Goal: Task Accomplishment & Management: Manage account settings

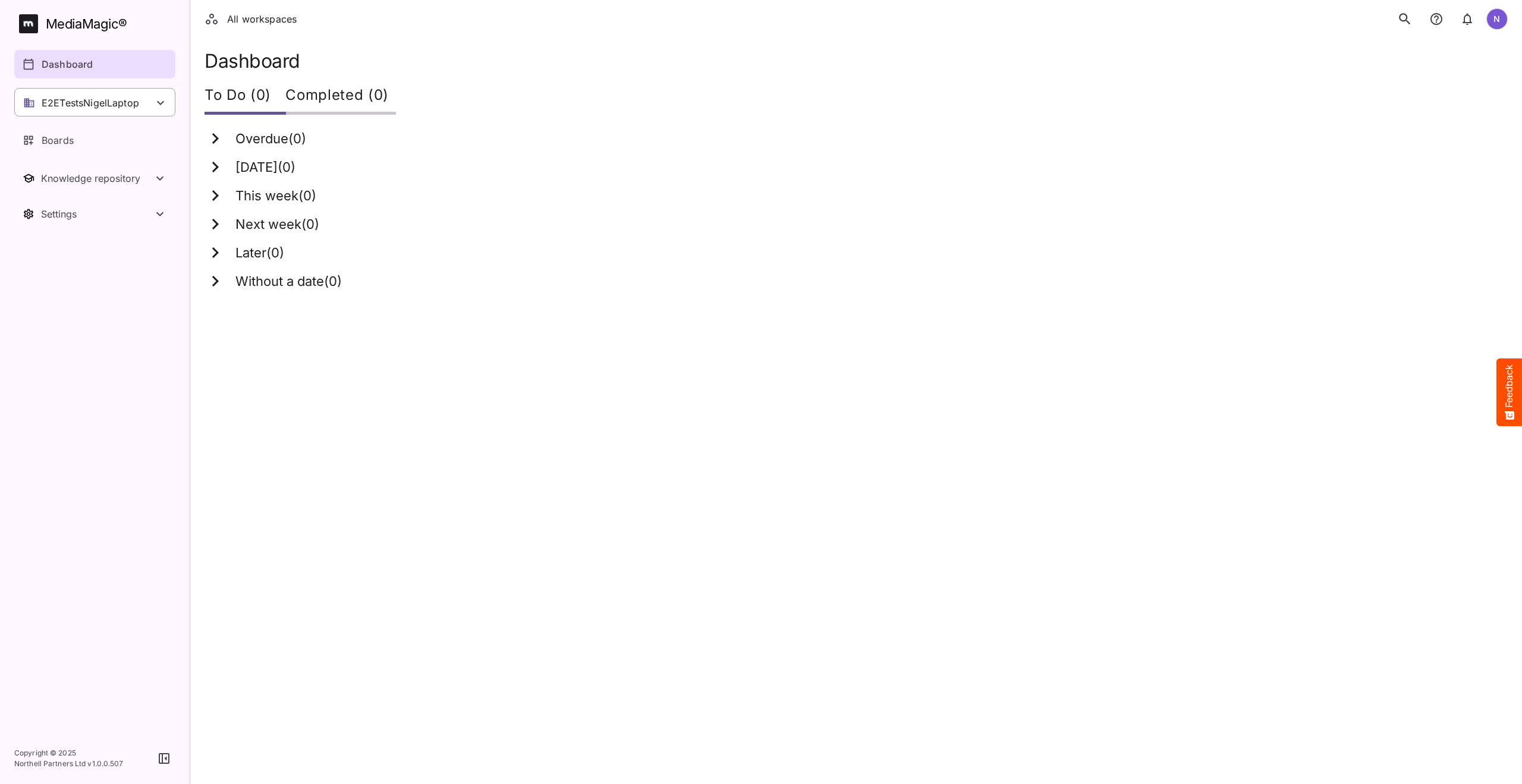
click at [92, 98] on p "E2ETestsNigelLaptop" at bounding box center [91, 102] width 98 height 14
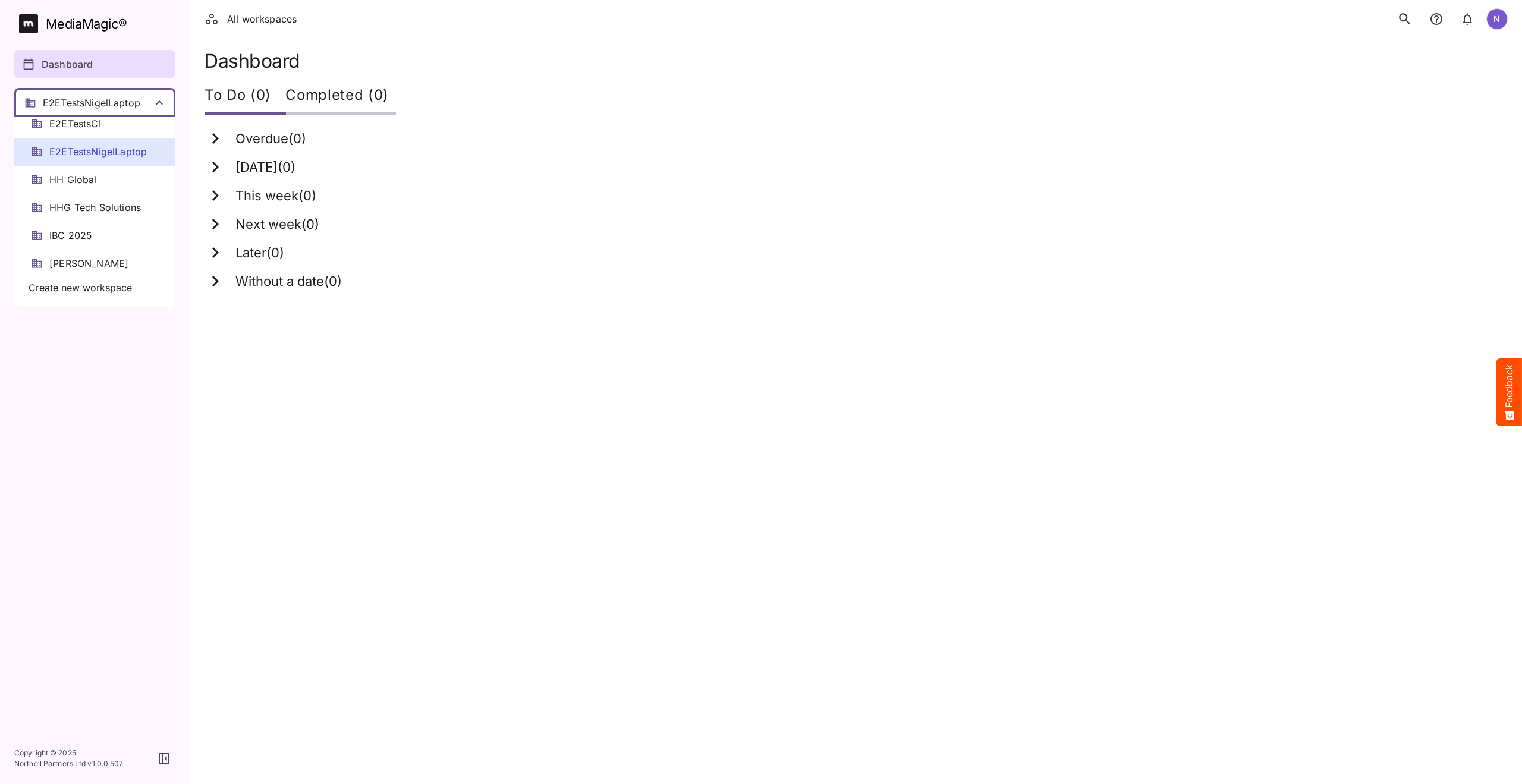
scroll to position [119, 0]
click at [91, 174] on span "E2ETestsNigelLaptop" at bounding box center [98, 179] width 98 height 14
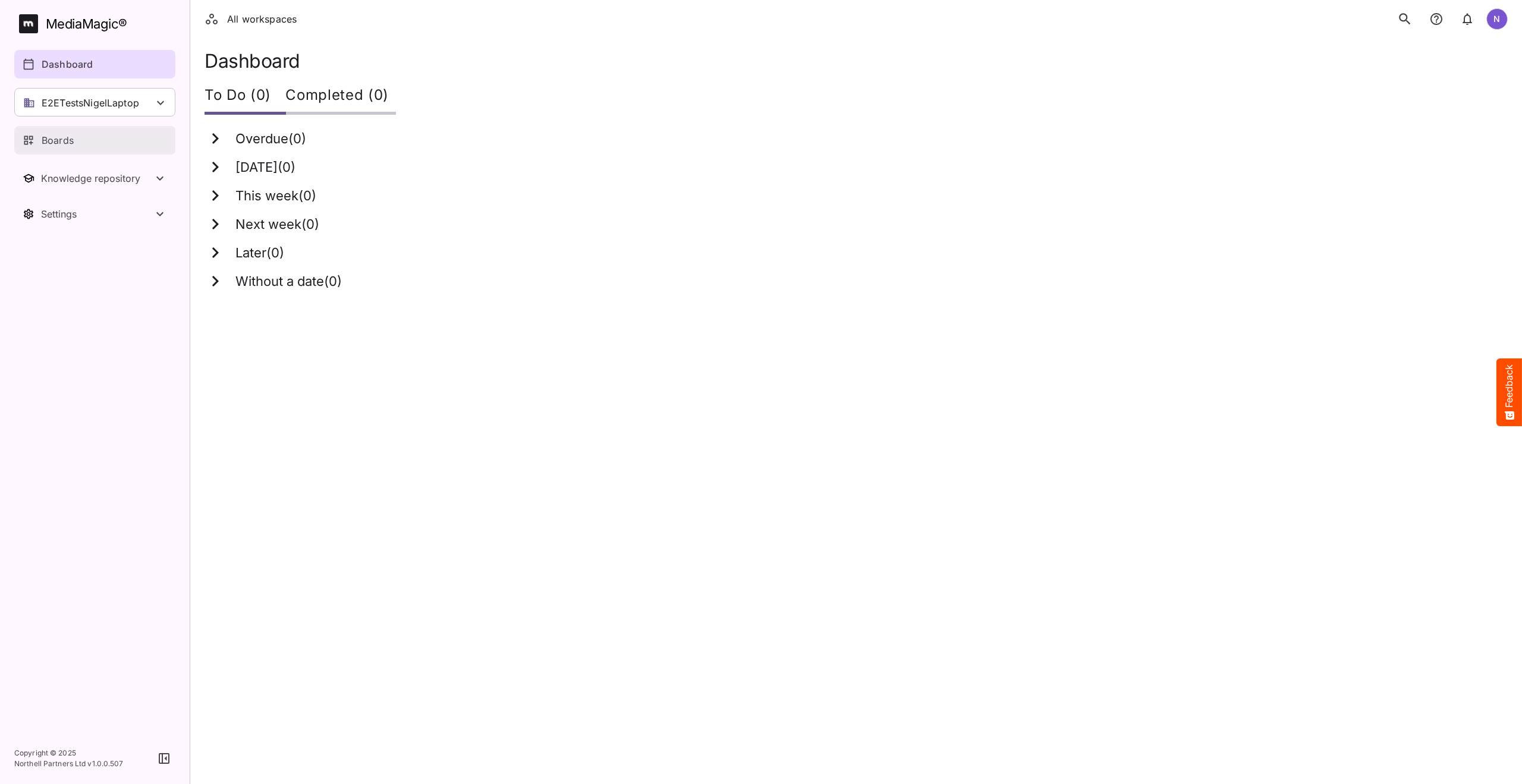
click at [68, 137] on p "Boards" at bounding box center [58, 140] width 32 height 14
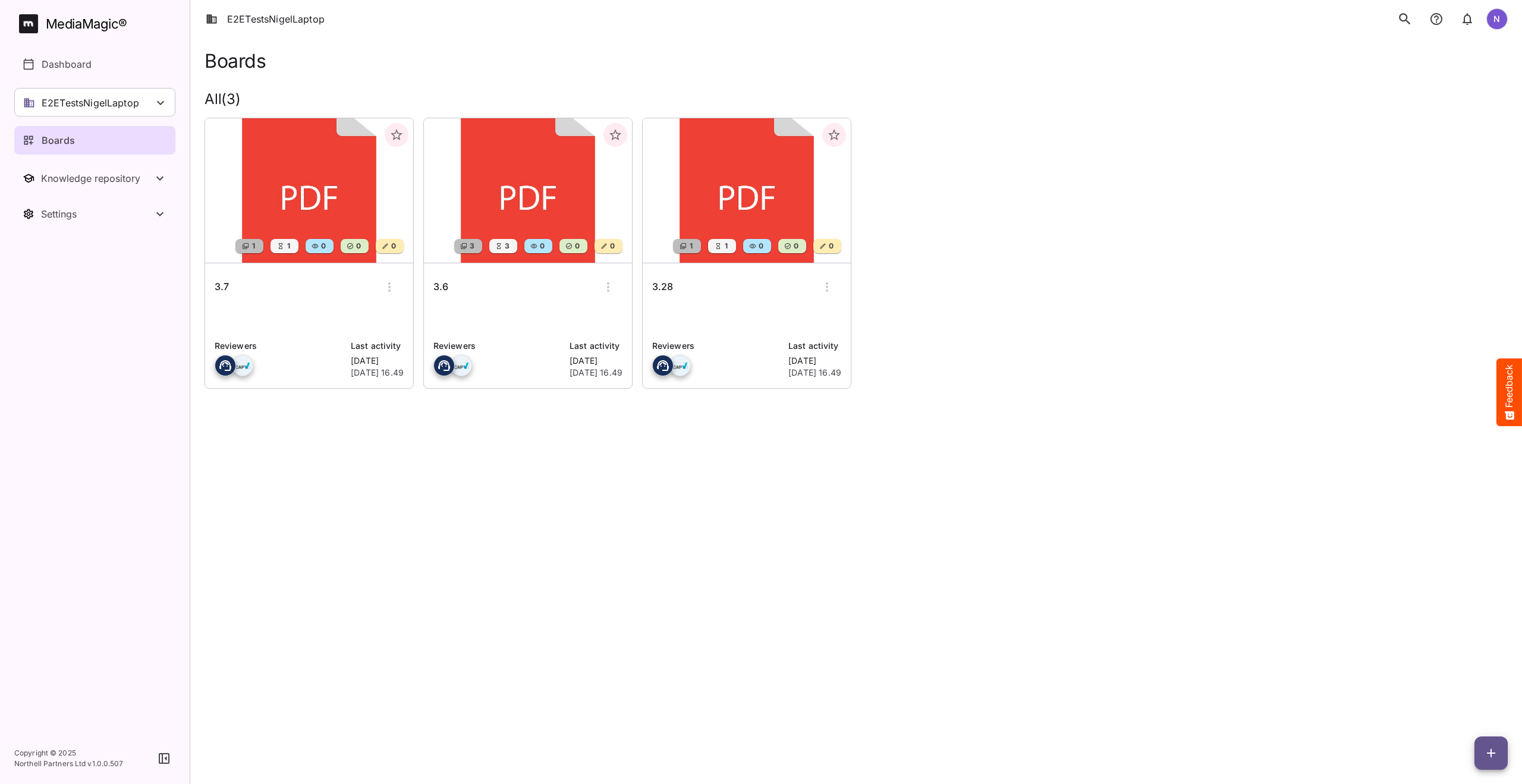
click at [222, 291] on h6 "3.7" at bounding box center [222, 287] width 14 height 15
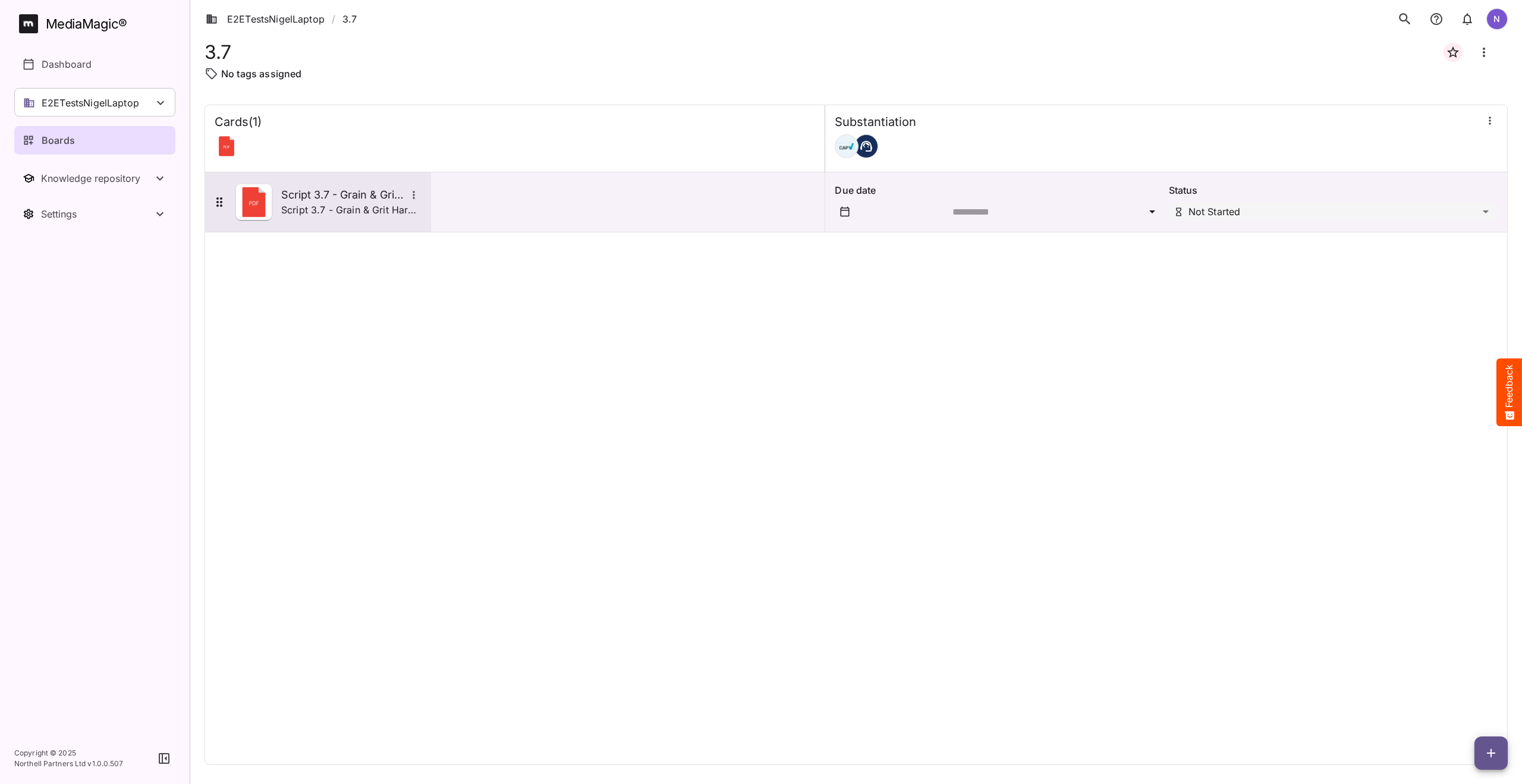
click at [412, 193] on icon "More options for Script 3.7 - Grain & Grit Hardware" at bounding box center [413, 194] width 12 height 12
click at [440, 248] on p "Delete card" at bounding box center [466, 249] width 91 height 14
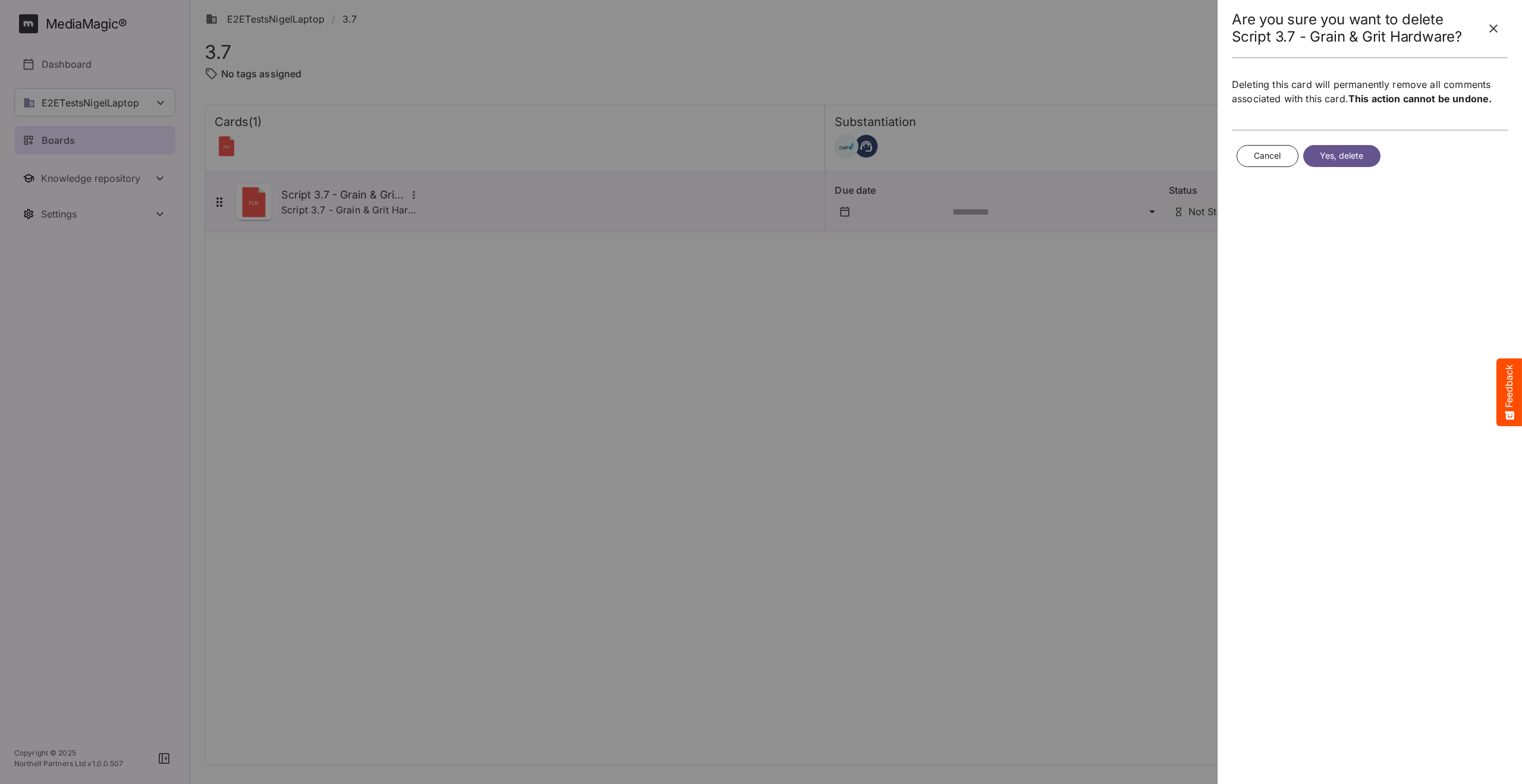
click at [1339, 152] on span "Yes, delete" at bounding box center [1342, 155] width 44 height 15
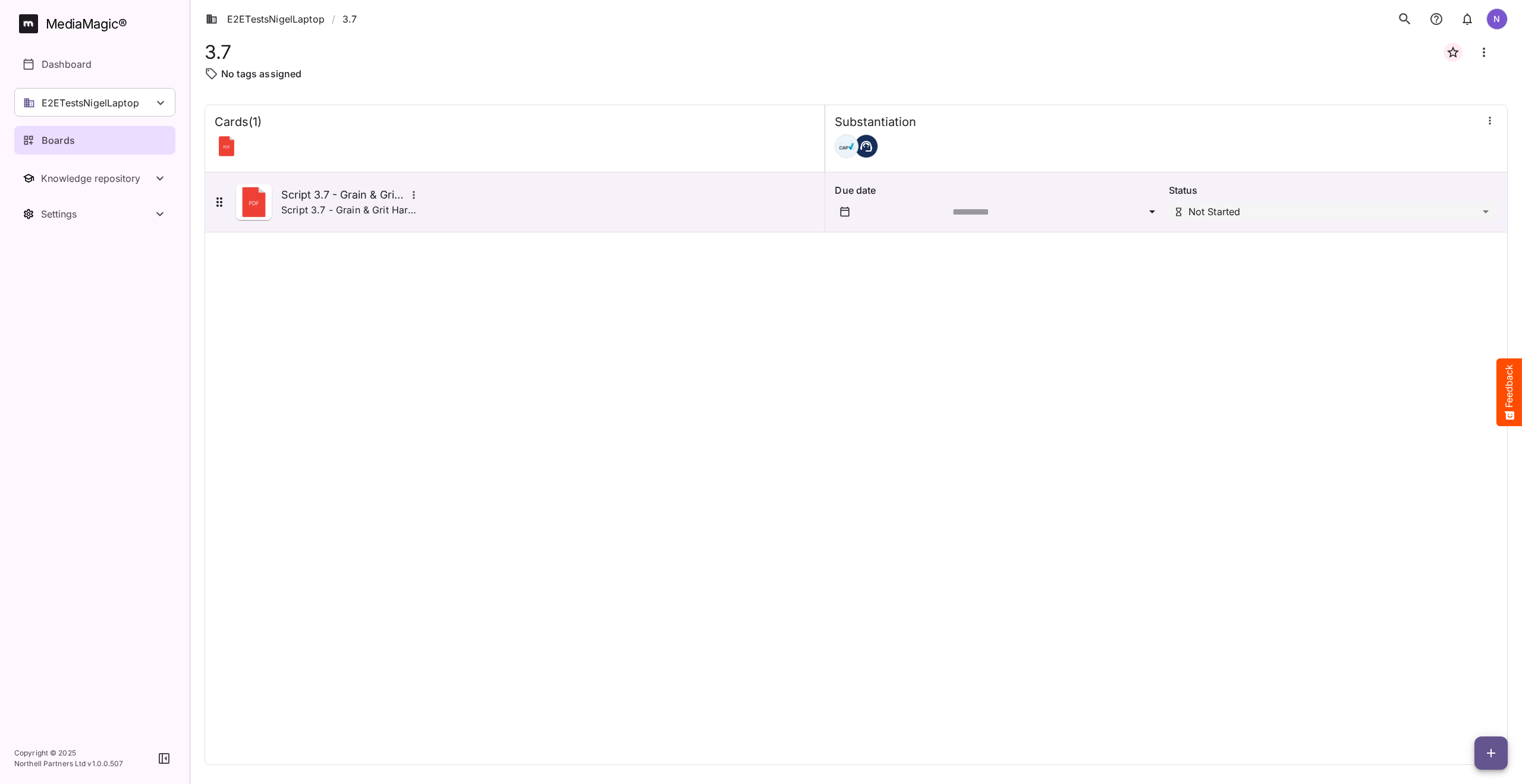
drag, startPoint x: 155, startPoint y: 1, endPoint x: 59, endPoint y: 385, distance: 395.8
click at [59, 385] on nav "MediaMagic ® Dashboard E2ETestsNigelLaptop Clearcast [PERSON_NAME] [PERSON_NAME…" at bounding box center [95, 367] width 190 height 733
